Goal: Information Seeking & Learning: Check status

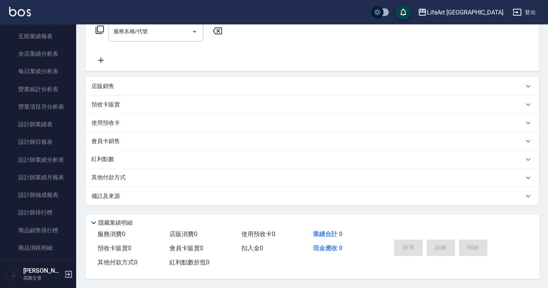
scroll to position [440, 0]
click at [51, 121] on link "設計師業績表" at bounding box center [38, 123] width 70 height 18
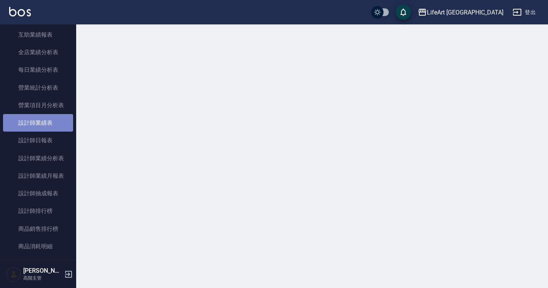
click at [51, 121] on link "設計師業績表" at bounding box center [38, 123] width 70 height 18
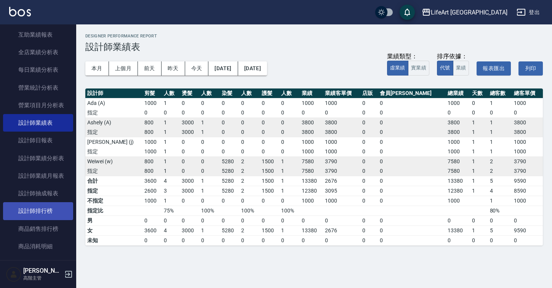
click at [43, 209] on link "設計師排行榜" at bounding box center [38, 211] width 70 height 18
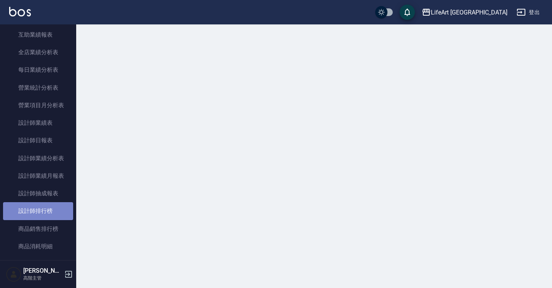
click at [43, 209] on link "設計師排行榜" at bounding box center [38, 211] width 70 height 18
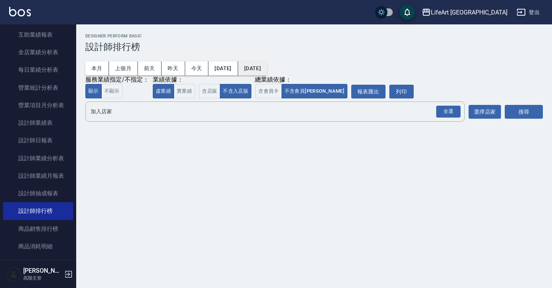
click at [267, 68] on button "[DATE]" at bounding box center [252, 68] width 29 height 14
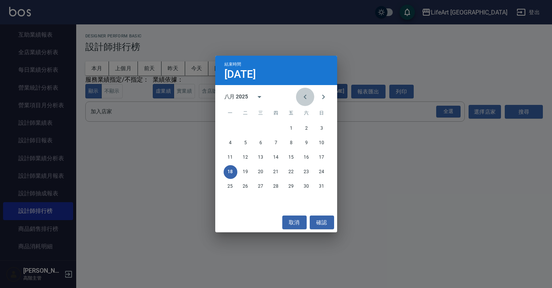
click at [304, 94] on icon "Previous month" at bounding box center [305, 96] width 9 height 9
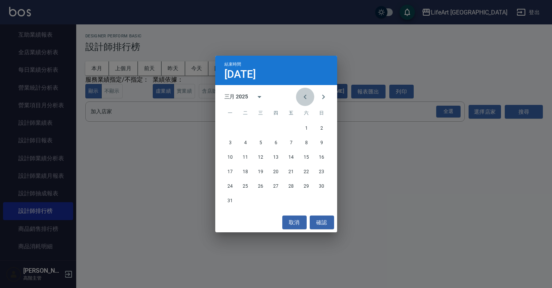
click at [304, 94] on icon "Previous month" at bounding box center [305, 96] width 9 height 9
click at [262, 128] on button "1" at bounding box center [261, 129] width 14 height 14
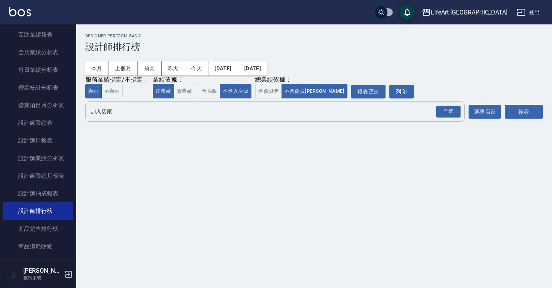
click at [386, 114] on input "加入店家" at bounding box center [269, 111] width 361 height 13
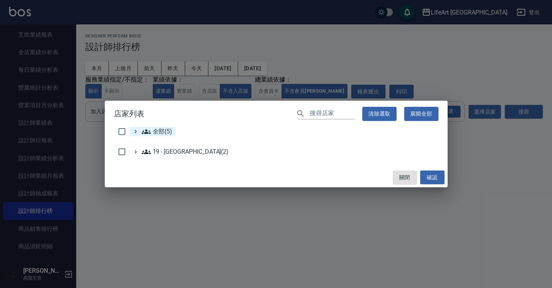
click at [141, 131] on div "全部(5)" at bounding box center [156, 131] width 32 height 9
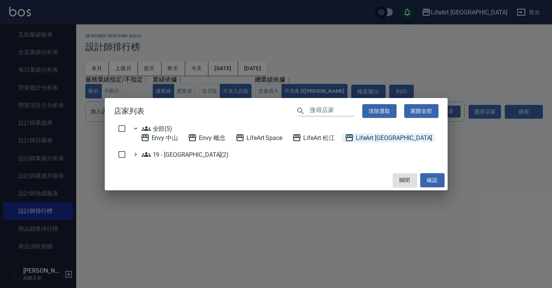
click at [368, 138] on 蘆洲 "LifeArt [GEOGRAPHIC_DATA]" at bounding box center [389, 137] width 88 height 9
click at [436, 181] on button "確認" at bounding box center [432, 180] width 24 height 14
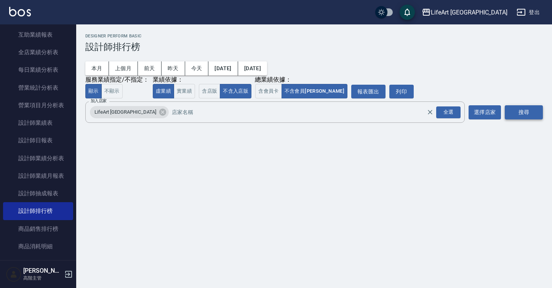
click at [524, 114] on button "搜尋" at bounding box center [524, 112] width 38 height 14
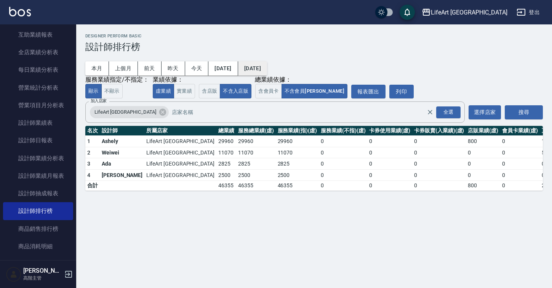
click at [267, 65] on button "[DATE]" at bounding box center [252, 68] width 29 height 14
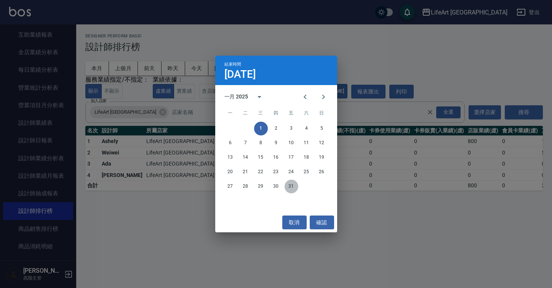
click at [288, 188] on button "31" at bounding box center [292, 186] width 14 height 14
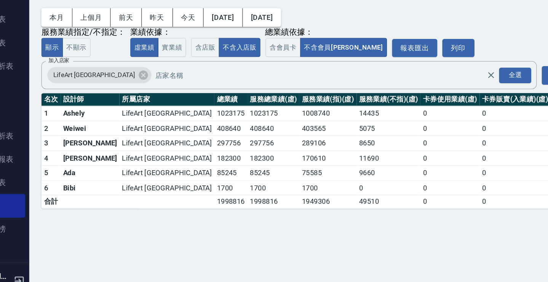
click at [167, 182] on div "LifeArt [GEOGRAPHIC_DATA] [DATE] - [DATE] 設計師排行榜 列印時間： [DATE][PHONE_NUMBER]:33 …" at bounding box center [274, 141] width 548 height 282
